Goal: Information Seeking & Learning: Understand process/instructions

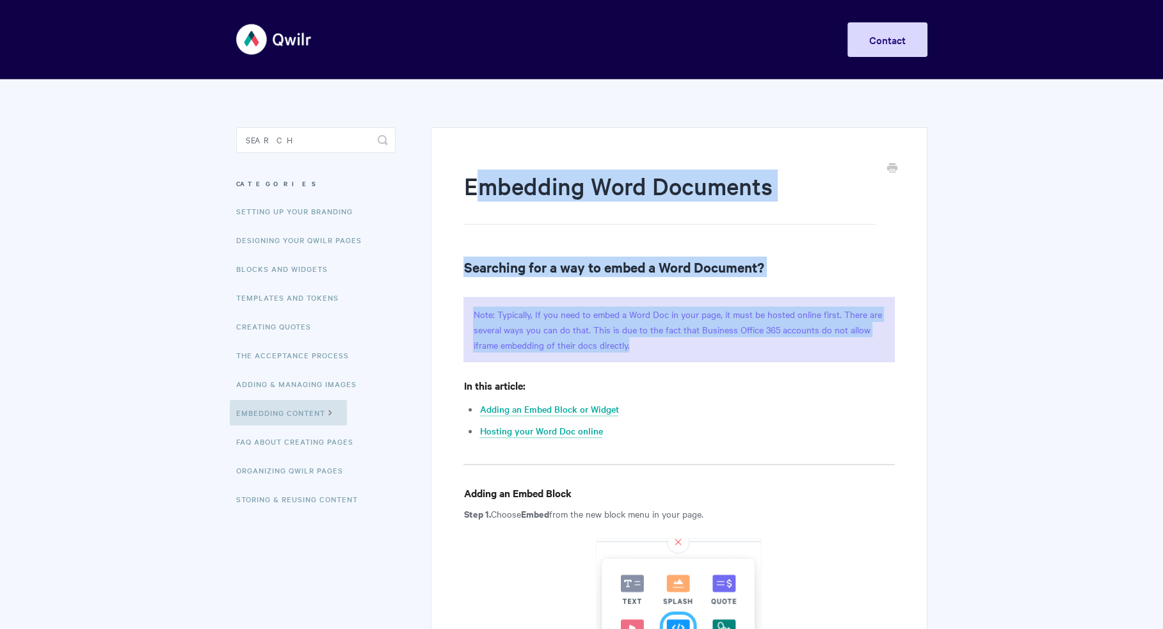
drag, startPoint x: 476, startPoint y: 183, endPoint x: 888, endPoint y: 445, distance: 489.2
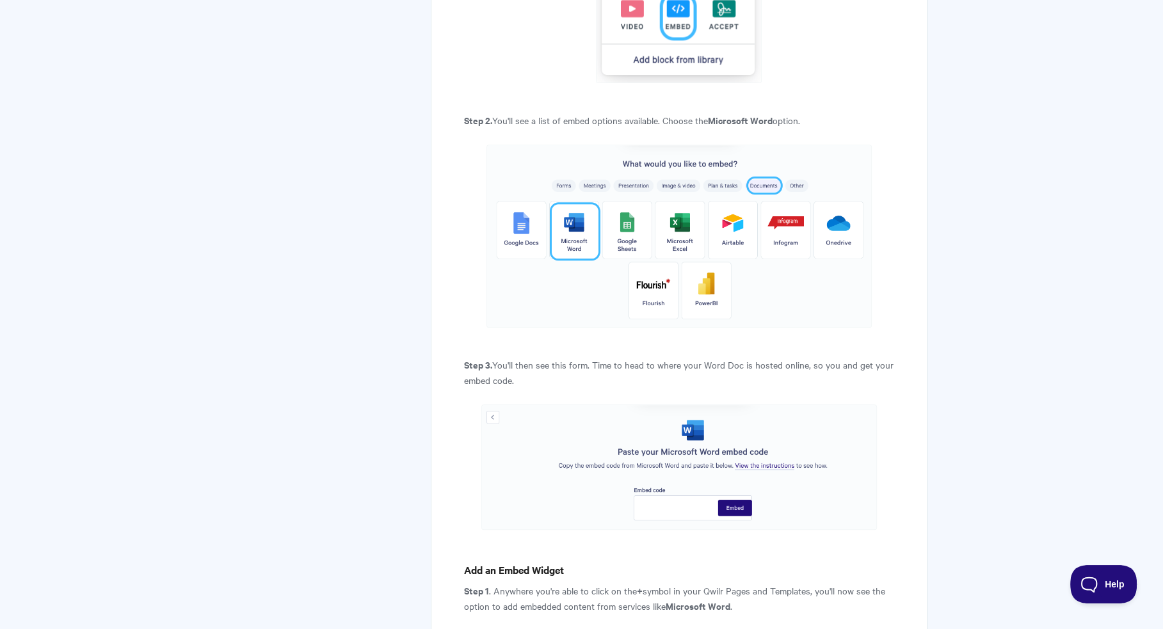
scroll to position [512, 0]
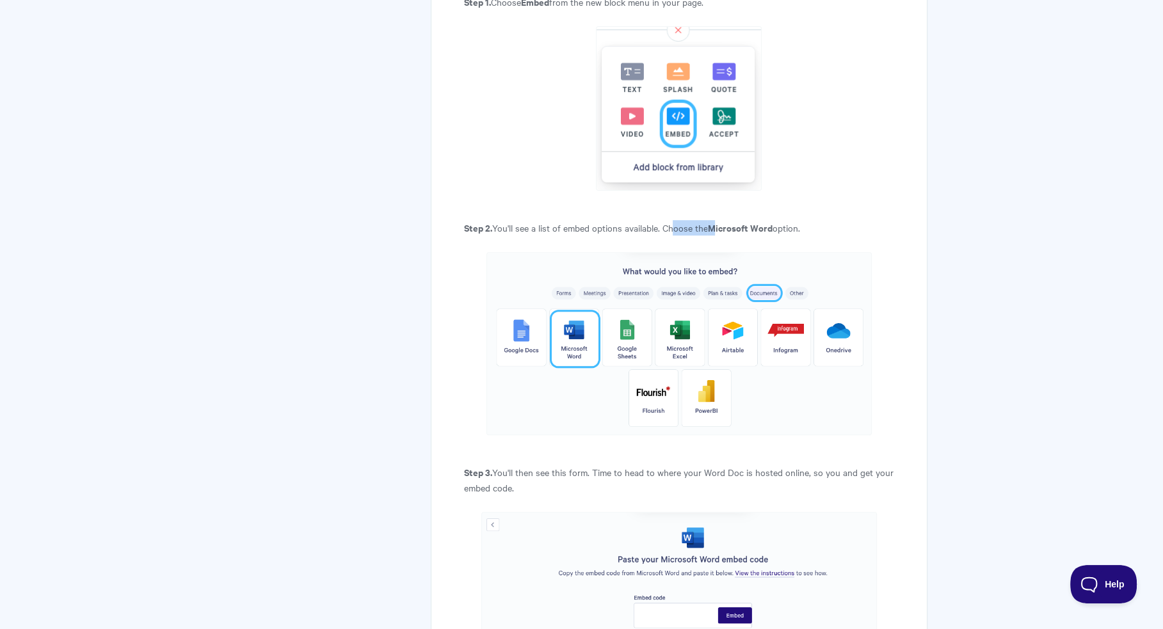
drag, startPoint x: 680, startPoint y: 225, endPoint x: 809, endPoint y: 227, distance: 128.7
click at [805, 227] on p "Step 2. You'll see a list of embed options available. Choose the Microsoft Word…" at bounding box center [678, 227] width 431 height 15
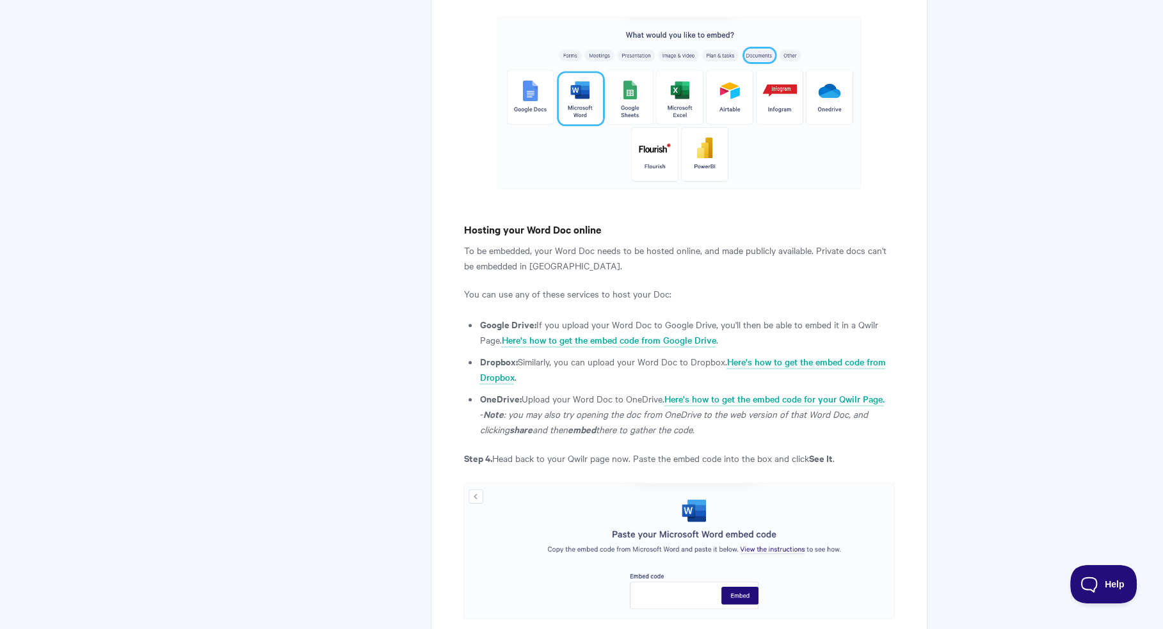
scroll to position [1280, 0]
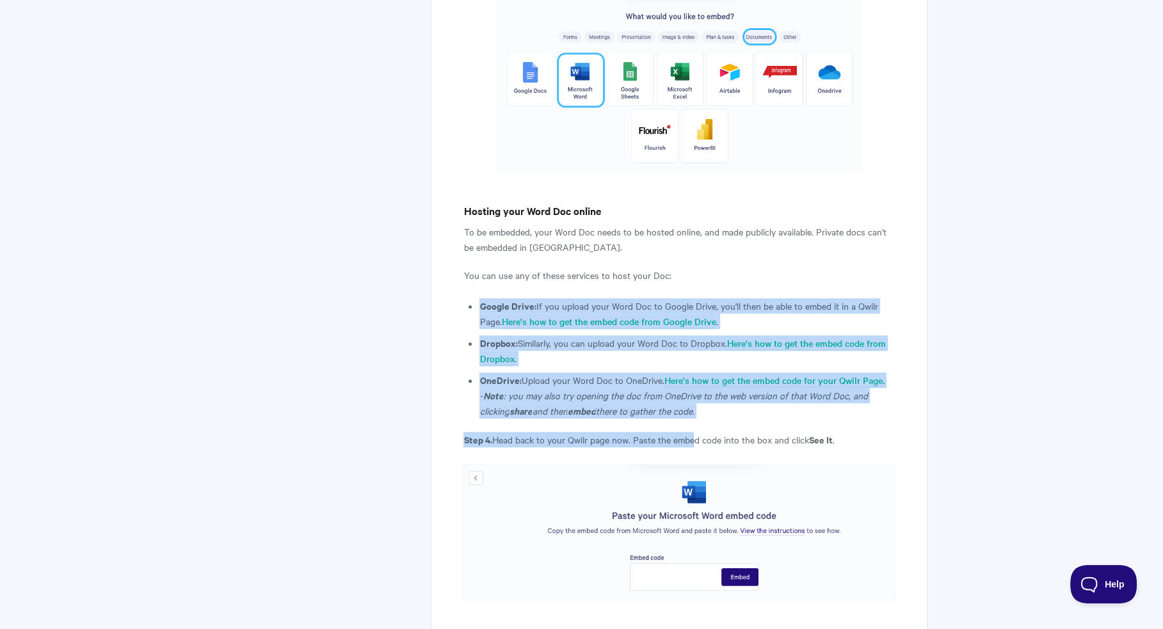
drag, startPoint x: 471, startPoint y: 296, endPoint x: 698, endPoint y: 429, distance: 263.0
click at [769, 436] on p "Step 4. Head back to your Qwilr page now. Paste the embed code into the box and…" at bounding box center [678, 439] width 431 height 15
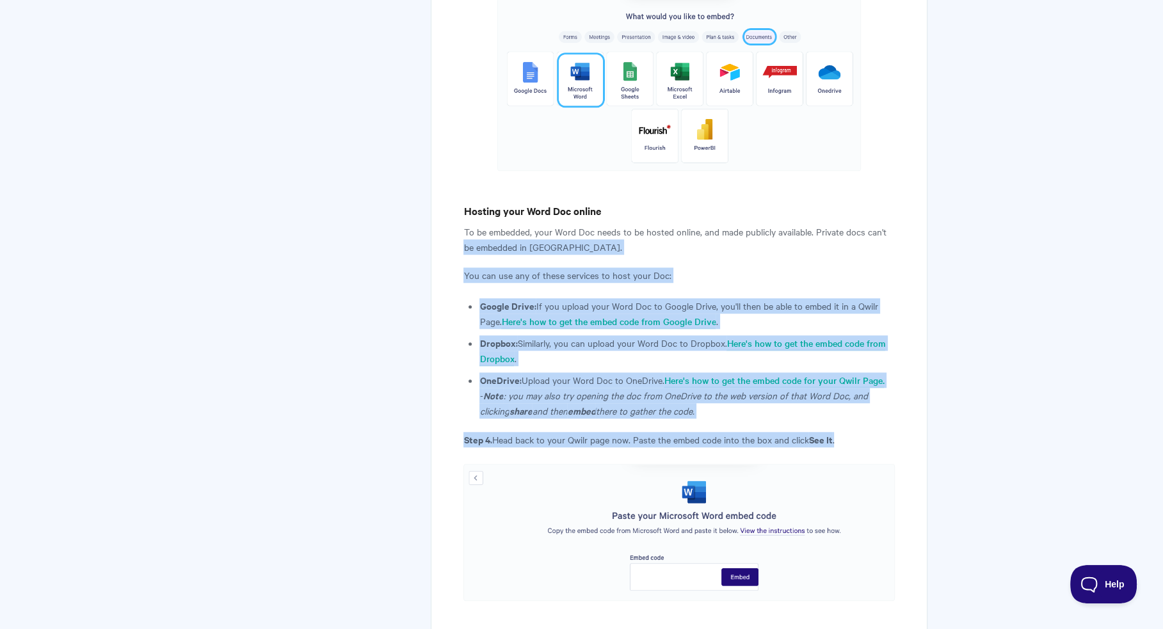
drag, startPoint x: 865, startPoint y: 440, endPoint x: 445, endPoint y: 220, distance: 475.0
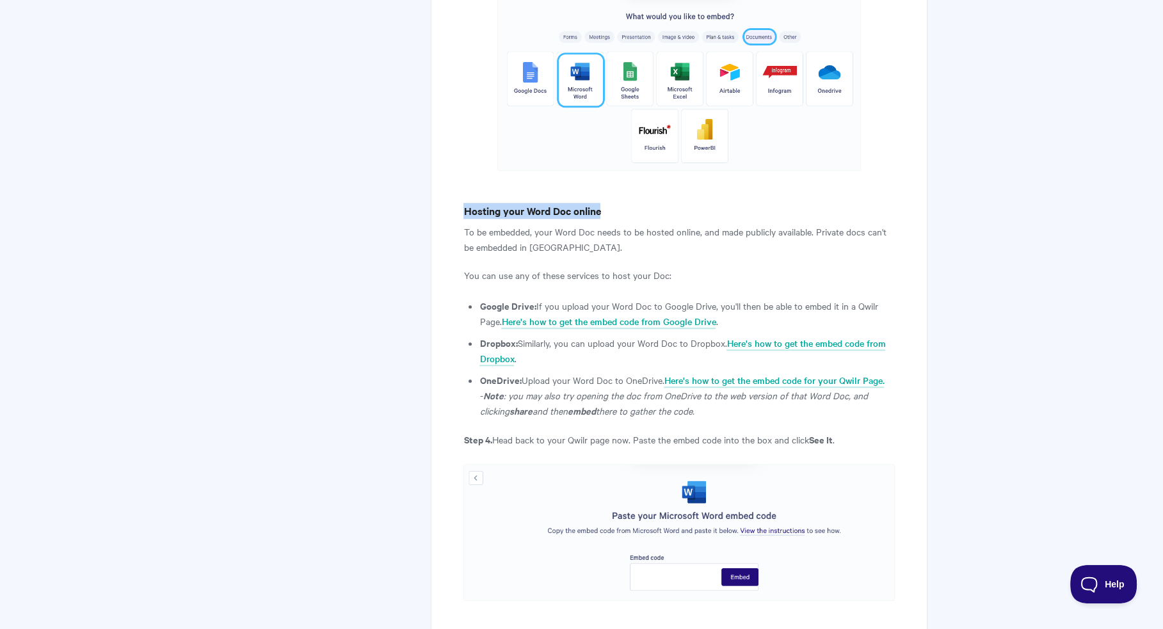
drag, startPoint x: 506, startPoint y: 202, endPoint x: 683, endPoint y: 229, distance: 178.7
click at [705, 237] on p "To be embedded, your Word Doc needs to be hosted online, and made publicly avai…" at bounding box center [678, 239] width 431 height 31
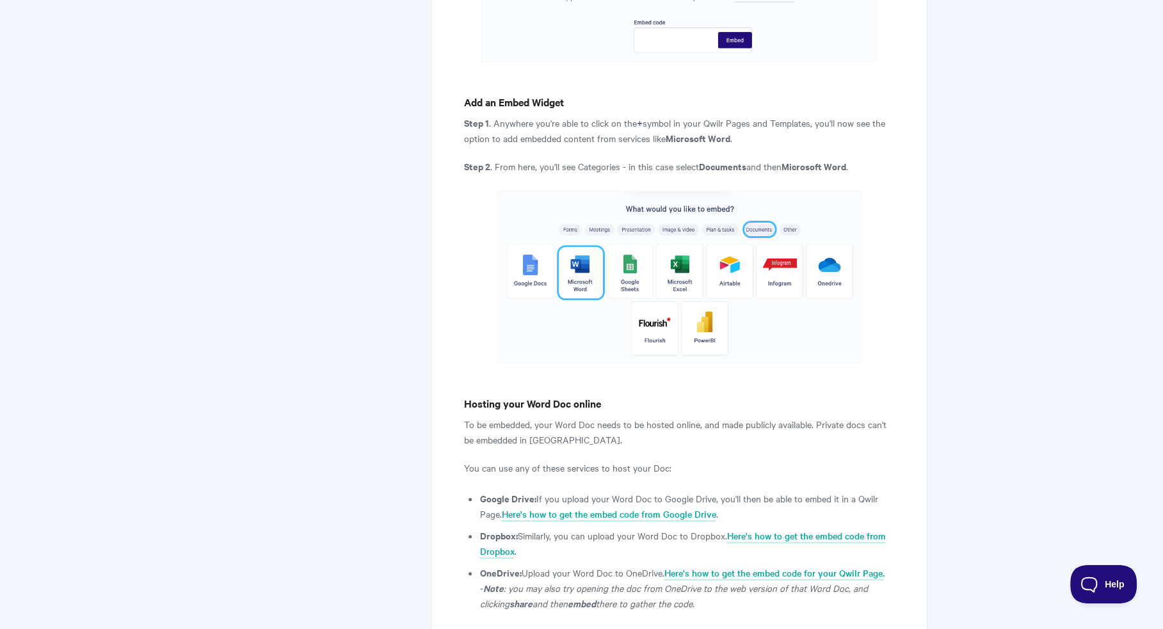
scroll to position [1088, 0]
drag, startPoint x: 532, startPoint y: 404, endPoint x: 627, endPoint y: 403, distance: 95.4
click at [627, 403] on h4 "Hosting your Word Doc online" at bounding box center [678, 403] width 431 height 16
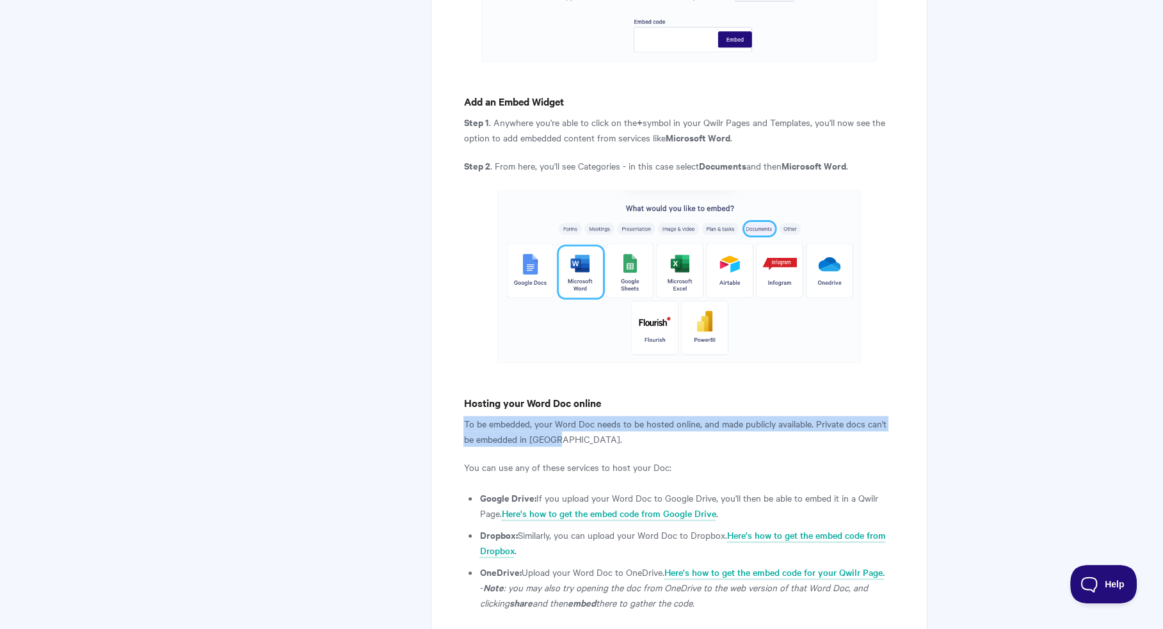
drag, startPoint x: 550, startPoint y: 442, endPoint x: 447, endPoint y: 424, distance: 104.6
click at [551, 438] on p "To be embedded, your Word Doc needs to be hosted online, and made publicly avai…" at bounding box center [678, 431] width 431 height 31
drag, startPoint x: 450, startPoint y: 421, endPoint x: 576, endPoint y: 439, distance: 127.5
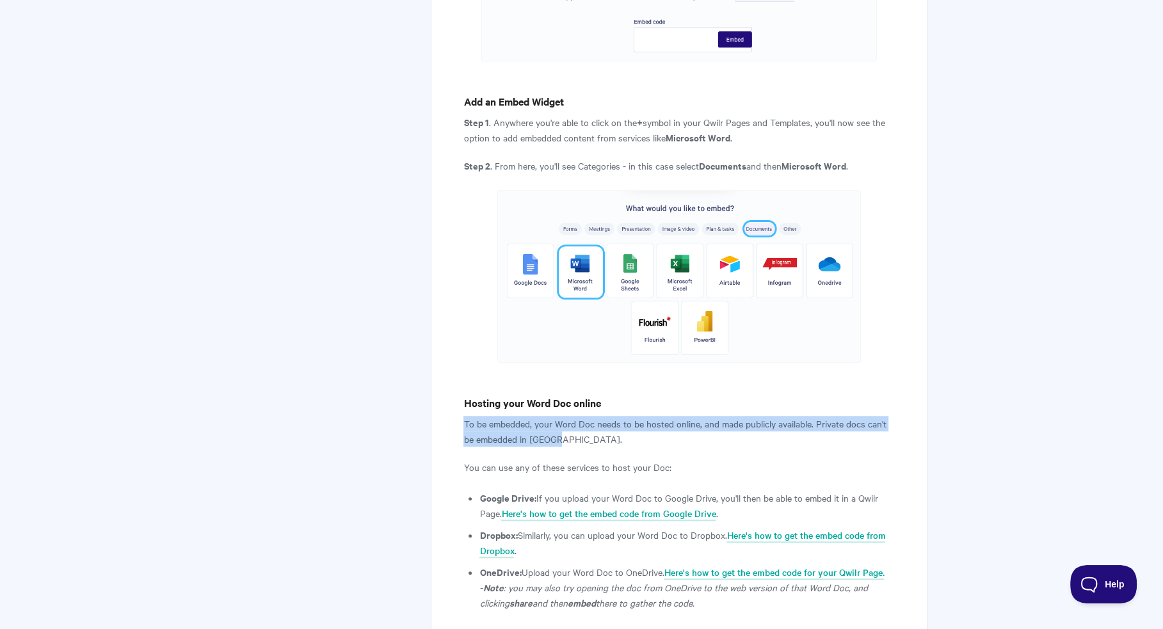
click at [577, 439] on p "To be embedded, your Word Doc needs to be hosted online, and made publicly avai…" at bounding box center [678, 431] width 431 height 31
drag, startPoint x: 470, startPoint y: 438, endPoint x: 433, endPoint y: 428, distance: 38.3
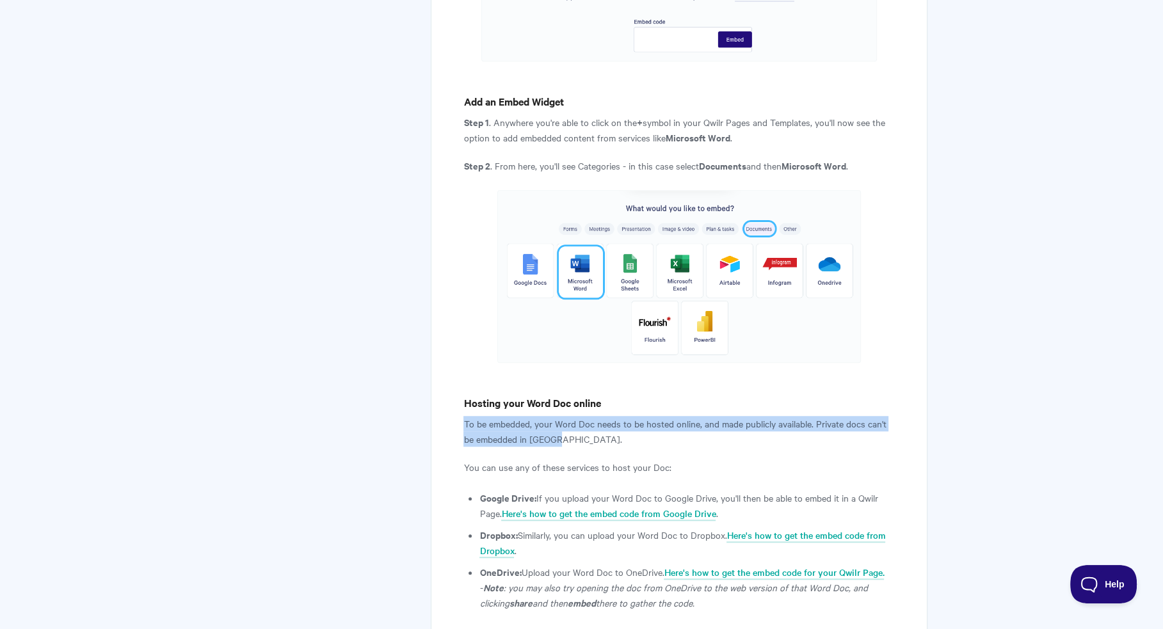
drag, startPoint x: 509, startPoint y: 433, endPoint x: 422, endPoint y: 425, distance: 87.4
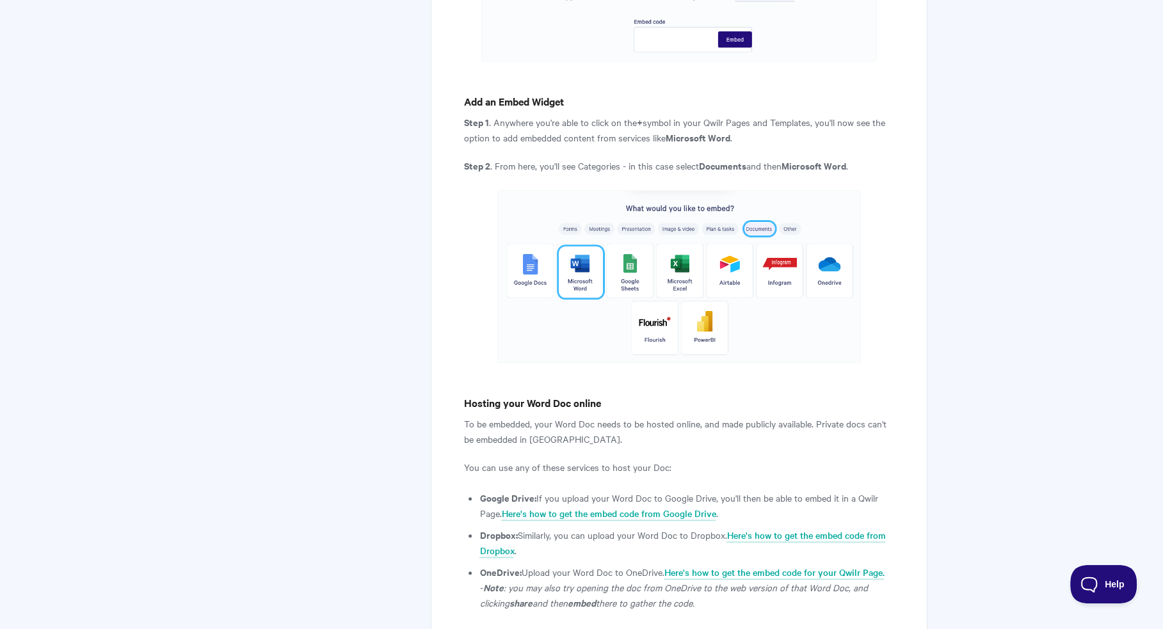
drag, startPoint x: 696, startPoint y: 419, endPoint x: 643, endPoint y: 421, distance: 53.2
click at [643, 421] on p "To be embedded, your Word Doc needs to be hosted online, and made publicly avai…" at bounding box center [678, 431] width 431 height 31
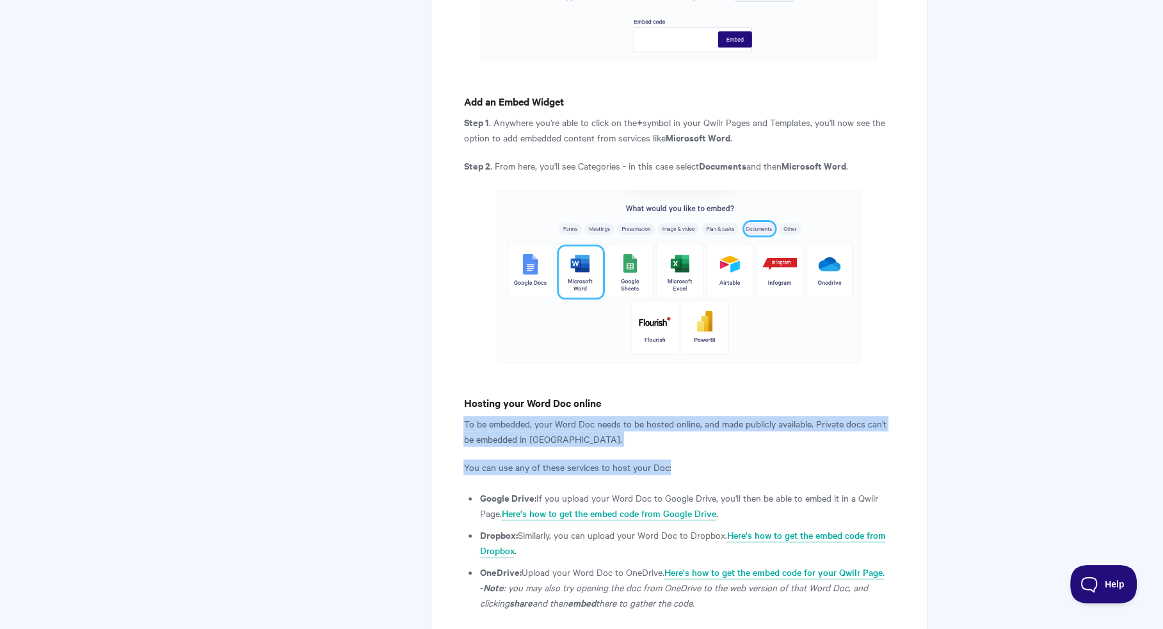
drag, startPoint x: 643, startPoint y: 465, endPoint x: 474, endPoint y: 399, distance: 181.4
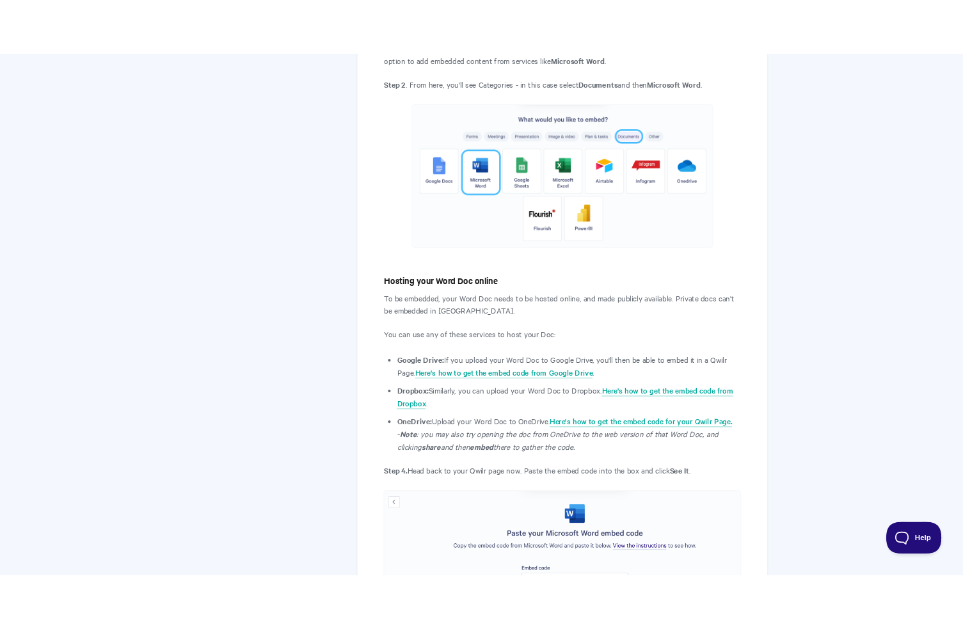
scroll to position [1344, 0]
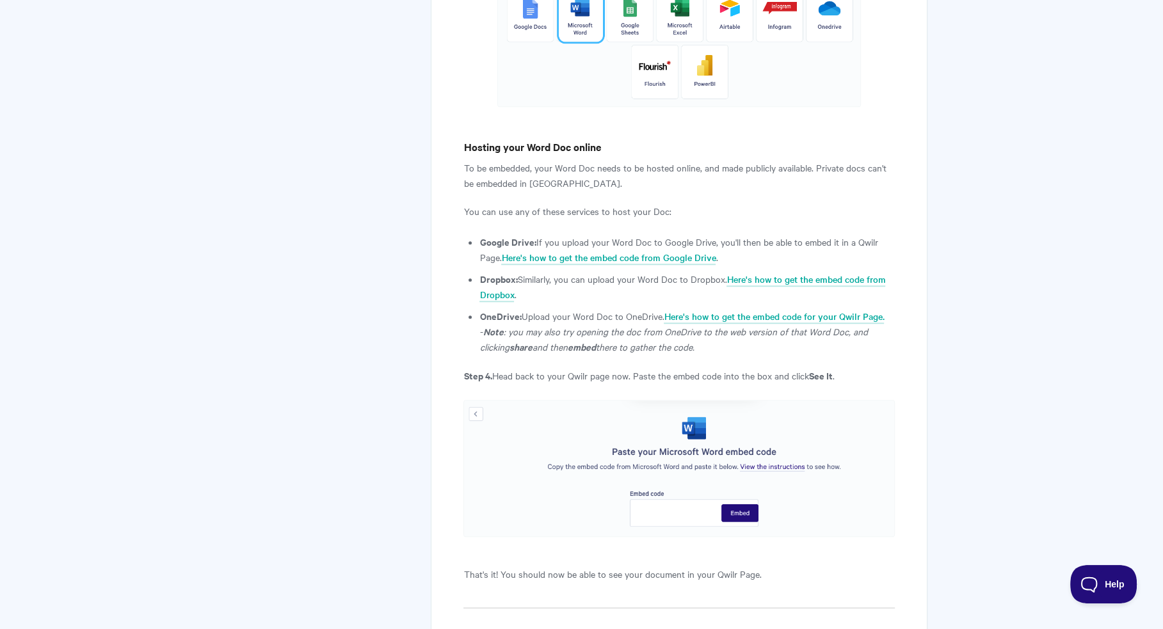
drag, startPoint x: 476, startPoint y: 312, endPoint x: 755, endPoint y: 342, distance: 280.1
click at [755, 344] on p "- Note : you may also try opening the doc from OneDrive to the web version of t…" at bounding box center [686, 339] width 415 height 31
drag, startPoint x: 655, startPoint y: 349, endPoint x: 433, endPoint y: 212, distance: 261.3
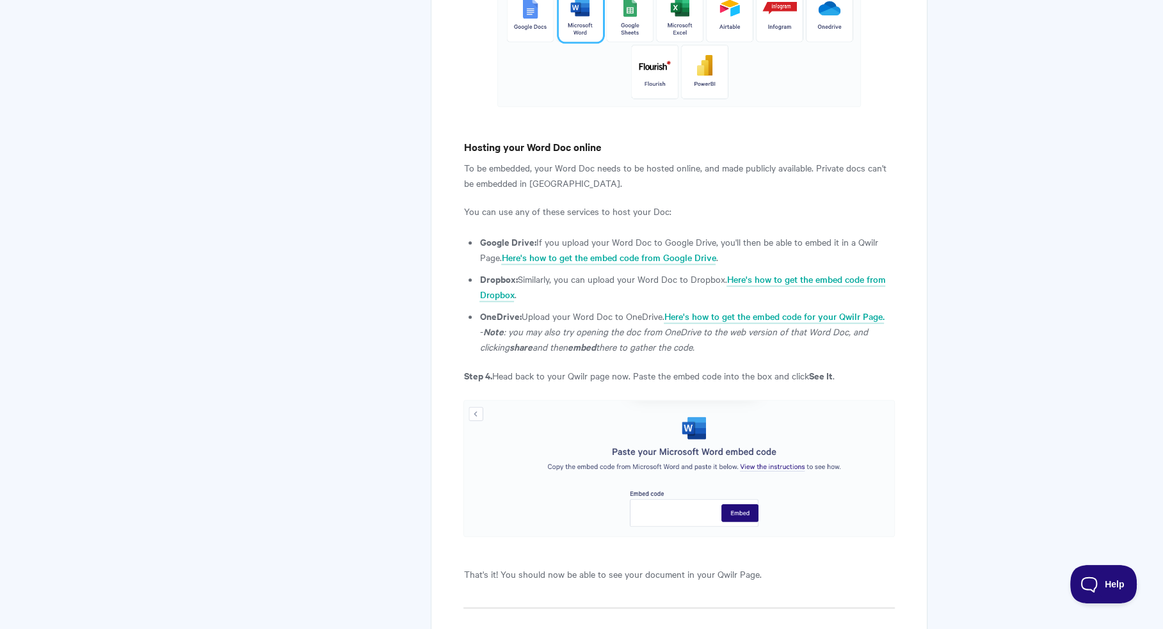
click at [570, 312] on p "OneDrive: Upload your Word Doc to OneDrive. Here's how to get the embed code fo…" at bounding box center [686, 316] width 415 height 15
drag, startPoint x: 507, startPoint y: 299, endPoint x: 437, endPoint y: 278, distance: 72.7
drag, startPoint x: 707, startPoint y: 348, endPoint x: 476, endPoint y: 309, distance: 234.2
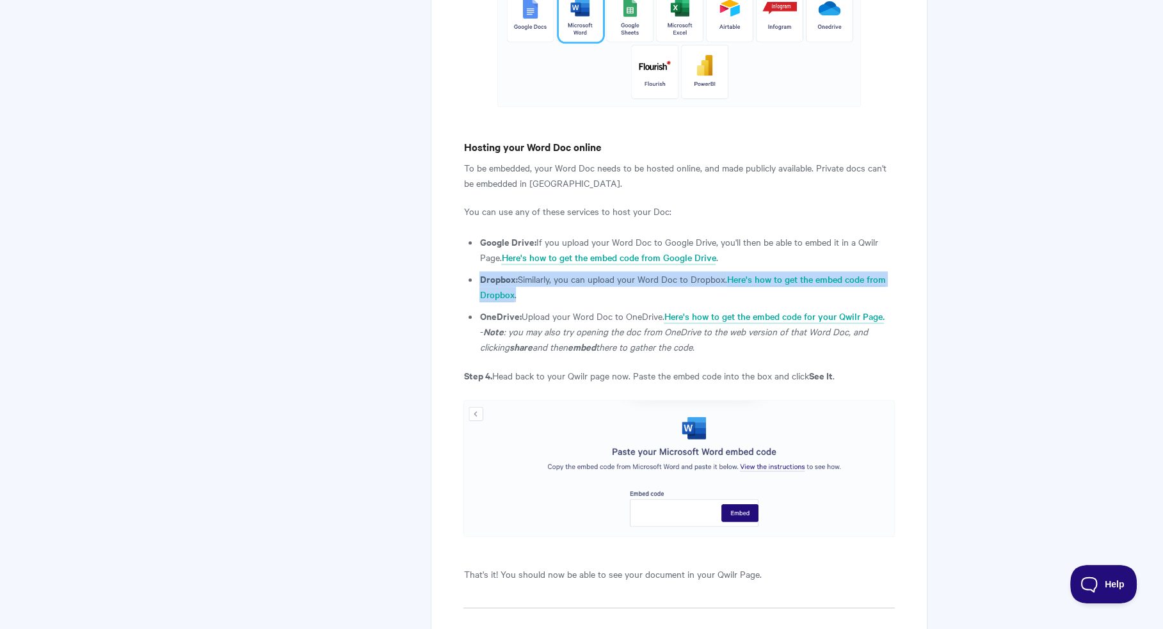
click at [555, 310] on p "OneDrive: Upload your Word Doc to OneDrive. Here's how to get the embed code fo…" at bounding box center [686, 316] width 415 height 15
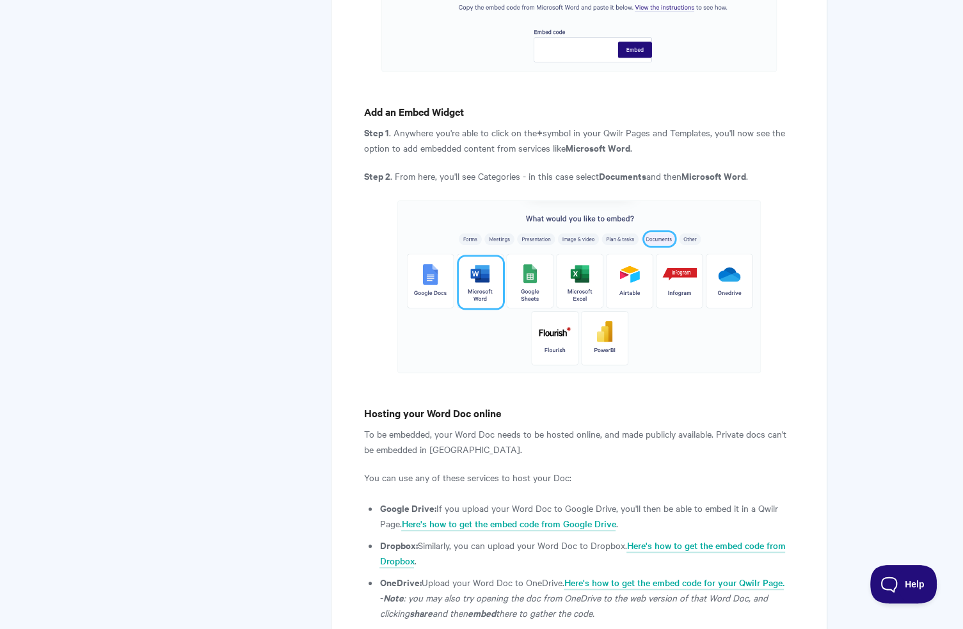
scroll to position [960, 0]
